Goal: Check status: Check status

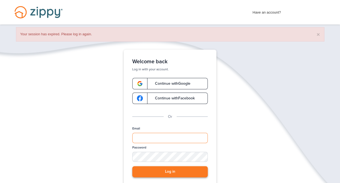
type input "**********"
click at [170, 170] on button "Log in" at bounding box center [170, 171] width 76 height 11
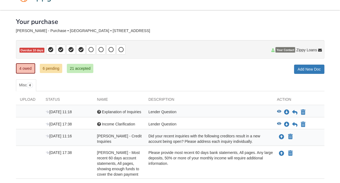
scroll to position [58, 0]
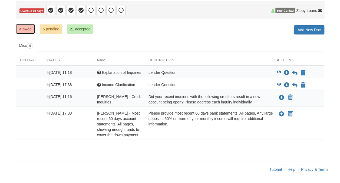
click at [21, 25] on link "4 owed" at bounding box center [25, 29] width 19 height 10
click at [279, 70] on icon "View Explanation of Inquiries" at bounding box center [279, 72] width 4 height 4
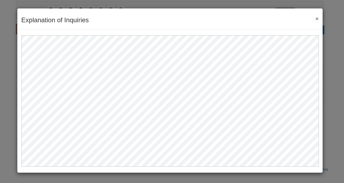
click at [318, 18] on button "×" at bounding box center [316, 19] width 6 height 6
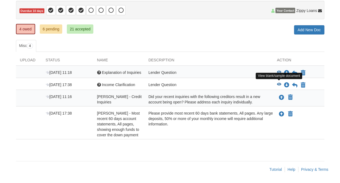
click at [279, 82] on icon "View Income Clarification" at bounding box center [279, 84] width 4 height 4
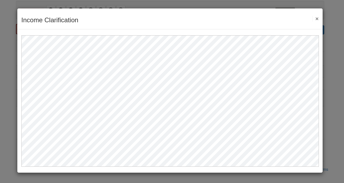
click at [317, 18] on button "×" at bounding box center [316, 19] width 6 height 6
